Goal: Task Accomplishment & Management: Manage account settings

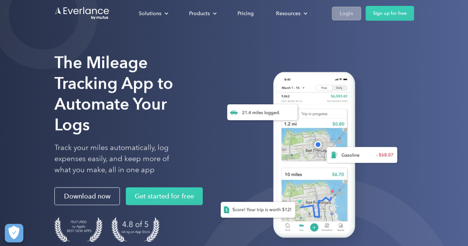
click at [355, 13] on link "Login" at bounding box center [346, 14] width 29 height 14
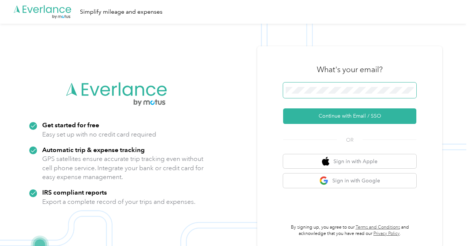
click at [327, 96] on span at bounding box center [349, 90] width 133 height 16
click at [327, 94] on span at bounding box center [349, 90] width 133 height 16
click at [341, 184] on button "Sign in with Google" at bounding box center [349, 180] width 133 height 14
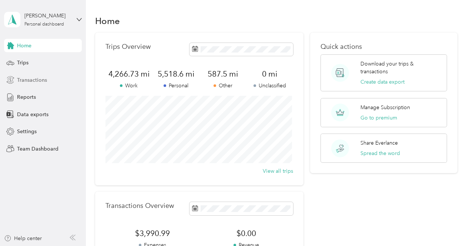
click at [17, 82] on span "Transactions" at bounding box center [32, 80] width 30 height 8
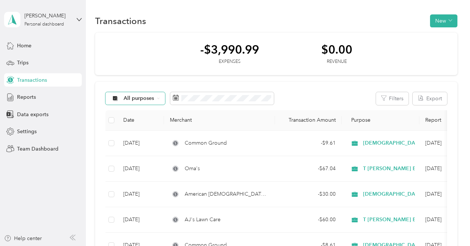
click at [131, 98] on span "All purposes" at bounding box center [139, 98] width 31 height 5
click at [134, 162] on span "T [PERSON_NAME] Estate" at bounding box center [164, 164] width 81 height 8
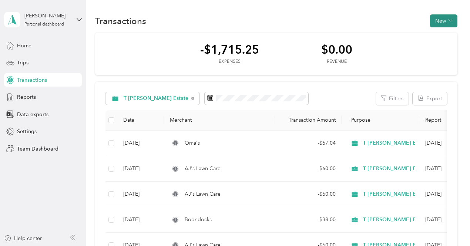
click at [435, 23] on button "New" at bounding box center [443, 20] width 27 height 13
click at [433, 33] on span "Expense" at bounding box center [439, 35] width 20 height 8
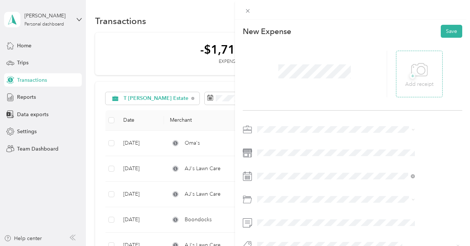
click at [427, 76] on icon at bounding box center [419, 70] width 17 height 20
click at [427, 75] on icon at bounding box center [419, 69] width 16 height 13
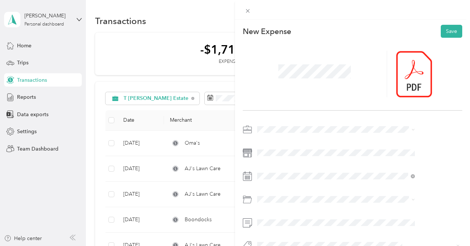
click at [315, 163] on li "T [PERSON_NAME] Estate" at bounding box center [375, 167] width 163 height 13
click at [319, 126] on div "Home Supplies and Maintenance" at bounding box center [375, 125] width 152 height 8
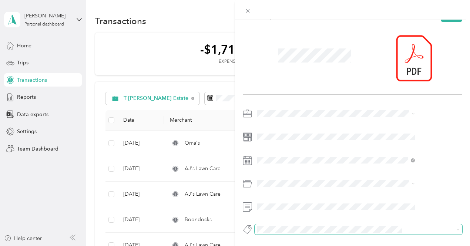
click at [303, 224] on span at bounding box center [357, 229] width 207 height 10
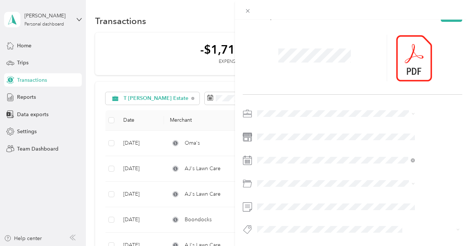
click at [266, 200] on div "This expense cannot be edited because it is either under review, approved, or p…" at bounding box center [235, 123] width 470 height 246
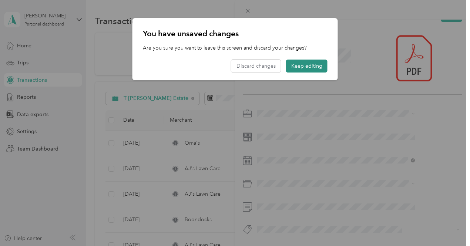
click at [307, 60] on button "Keep editing" at bounding box center [306, 66] width 41 height 13
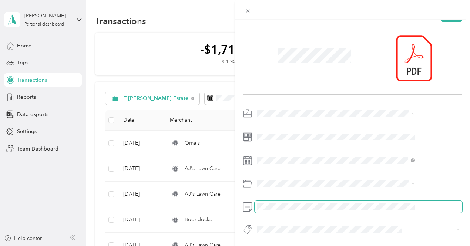
scroll to position [0, 0]
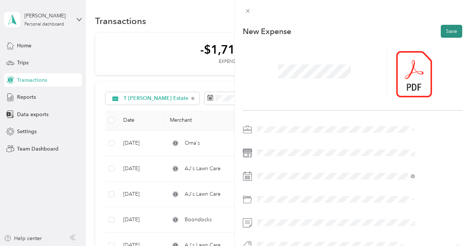
click at [443, 31] on button "Save" at bounding box center [450, 31] width 21 height 13
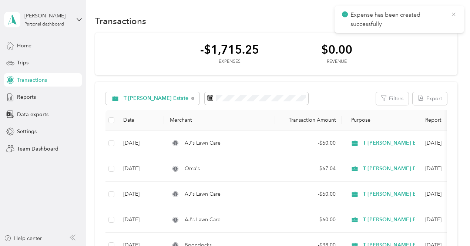
click at [453, 13] on icon at bounding box center [453, 14] width 6 height 7
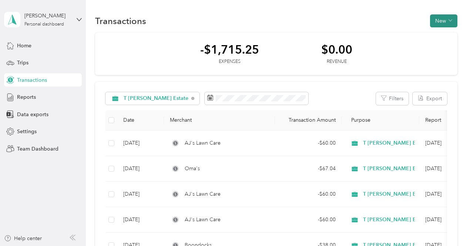
click at [442, 23] on button "New" at bounding box center [443, 20] width 27 height 13
click at [439, 34] on span "Expense" at bounding box center [439, 35] width 20 height 8
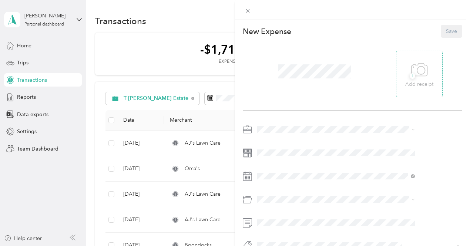
click at [422, 82] on p "Add receipt" at bounding box center [419, 84] width 28 height 8
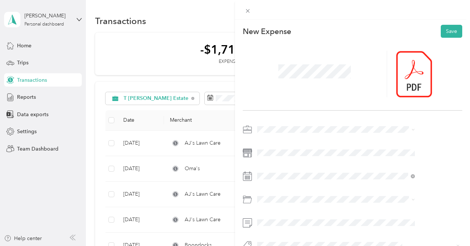
click at [331, 170] on li "T [PERSON_NAME] Estate" at bounding box center [375, 166] width 163 height 13
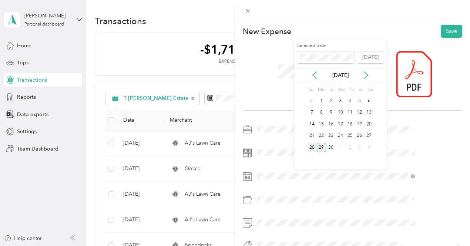
click at [312, 146] on div "28" at bounding box center [312, 147] width 10 height 9
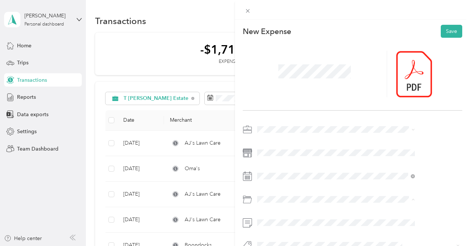
click at [323, 126] on span "Home Supplies and Maintenance" at bounding box center [337, 125] width 77 height 6
click at [310, 216] on div at bounding box center [352, 190] width 219 height 132
click at [445, 33] on button "Save" at bounding box center [450, 31] width 21 height 13
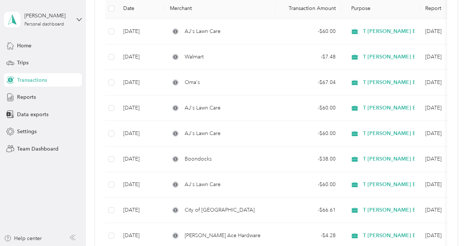
scroll to position [104, 0]
